Goal: Task Accomplishment & Management: Complete application form

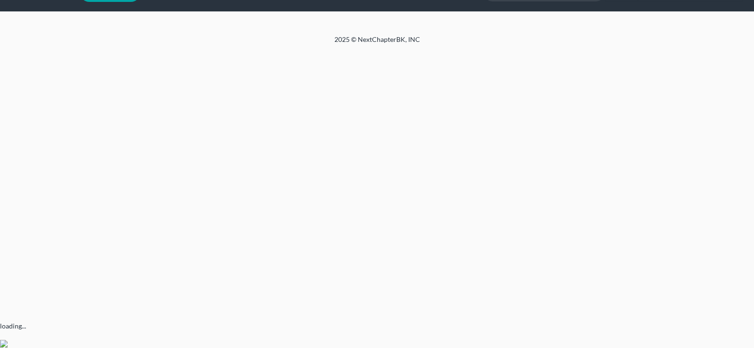
select select "0"
select select "3"
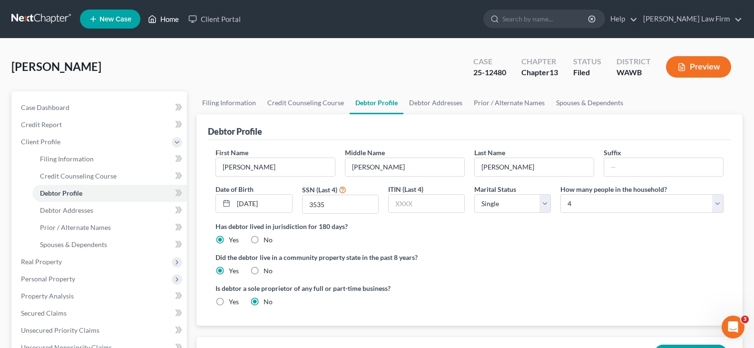
click at [169, 17] on link "Home" at bounding box center [163, 18] width 40 height 17
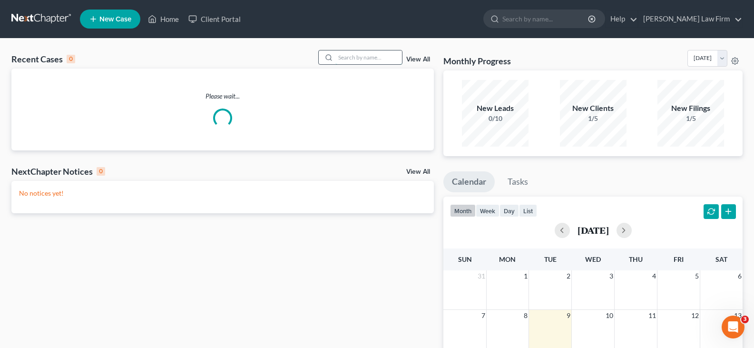
click at [377, 56] on input "search" at bounding box center [368, 57] width 67 height 14
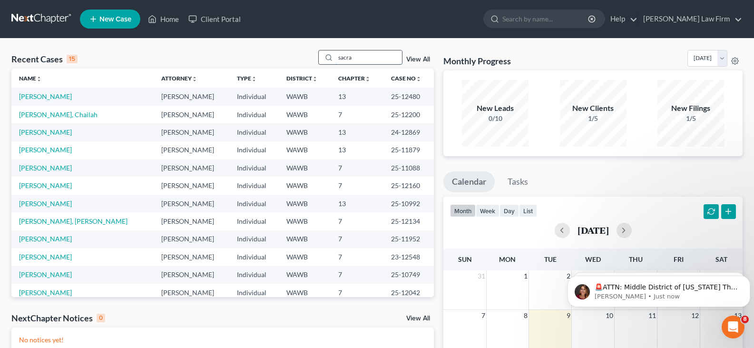
type input "sacra"
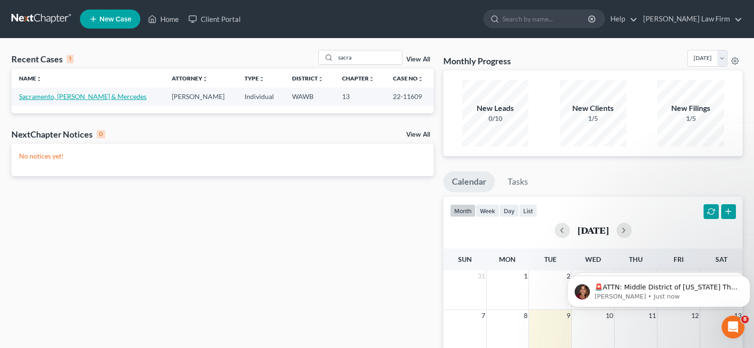
click at [99, 95] on link "Sacramento, [PERSON_NAME] & Mercedes" at bounding box center [83, 96] width 128 height 8
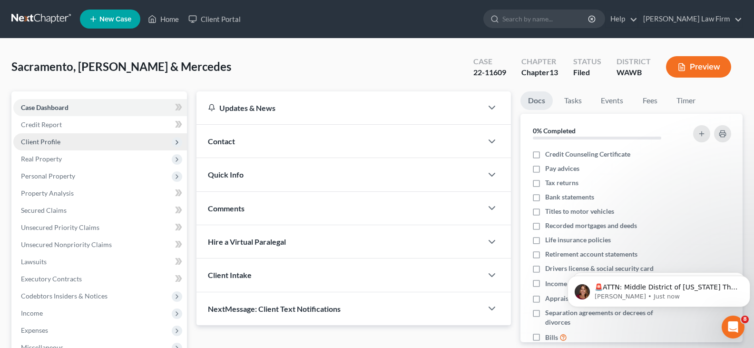
click at [77, 141] on span "Client Profile" at bounding box center [100, 141] width 174 height 17
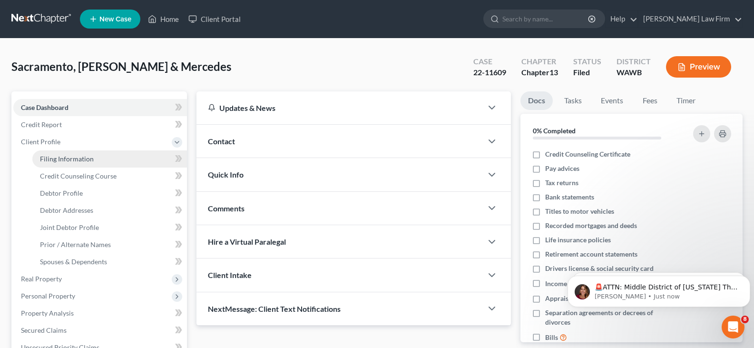
click at [78, 155] on span "Filing Information" at bounding box center [67, 159] width 54 height 8
select select "1"
select select "3"
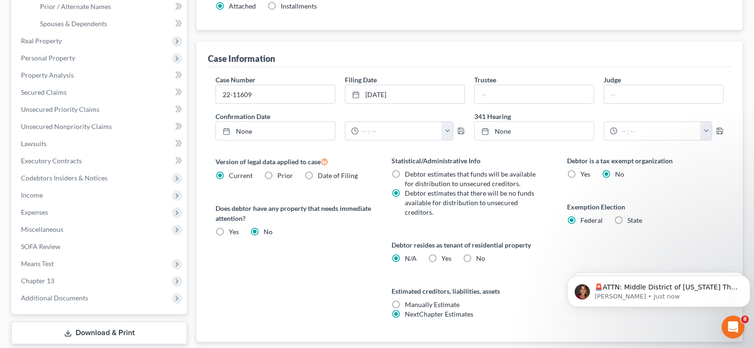
scroll to position [48, 0]
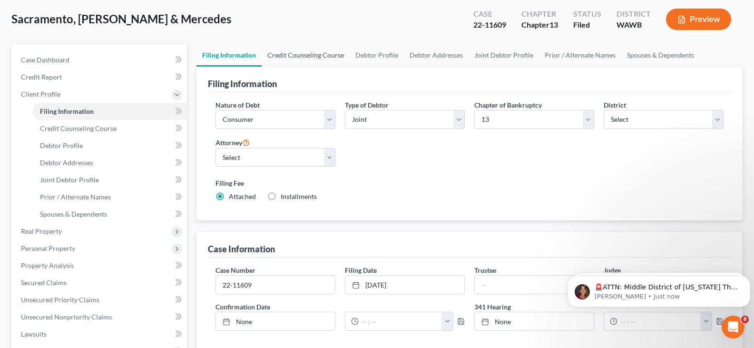
click at [334, 57] on link "Credit Counseling Course" at bounding box center [306, 55] width 88 height 23
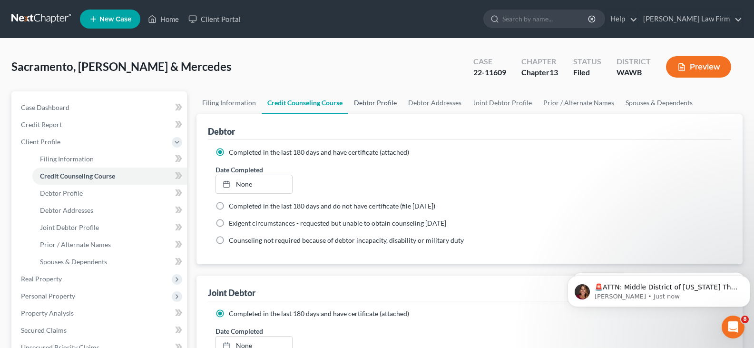
click at [383, 102] on link "Debtor Profile" at bounding box center [375, 102] width 54 height 23
select select "1"
select select "2"
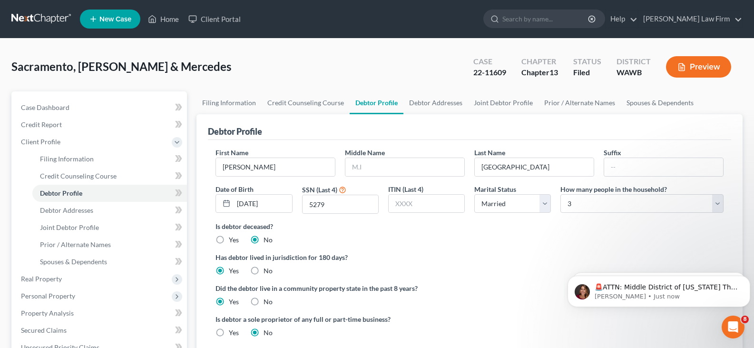
radio input "true"
click at [518, 100] on link "Joint Debtor Profile" at bounding box center [503, 102] width 70 height 23
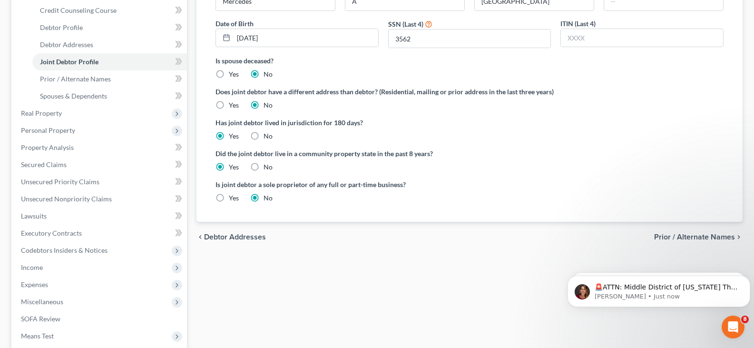
scroll to position [95, 0]
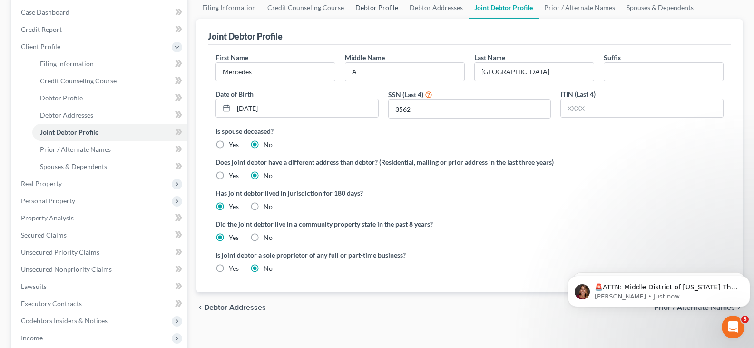
click at [380, 9] on link "Debtor Profile" at bounding box center [377, 7] width 54 height 23
select select "1"
select select "2"
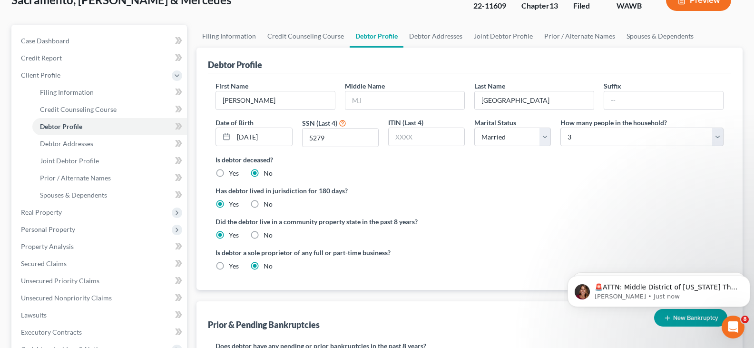
scroll to position [238, 0]
